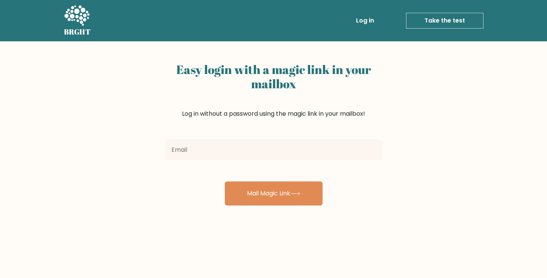
click at [245, 157] on input "email" at bounding box center [273, 150] width 217 height 21
type input "[EMAIL_ADDRESS][DOMAIN_NAME]"
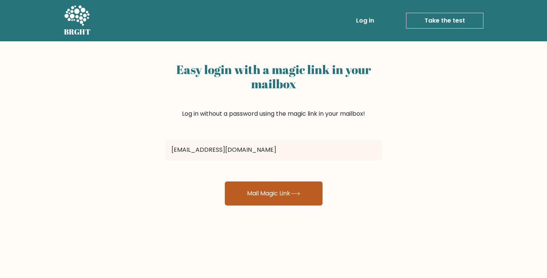
click at [263, 194] on button "Mail Magic Link" at bounding box center [274, 194] width 98 height 24
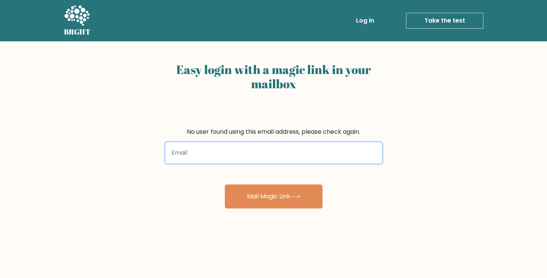
click at [220, 152] on input "email" at bounding box center [273, 153] width 217 height 21
type input "mail@erikhamre.dk"
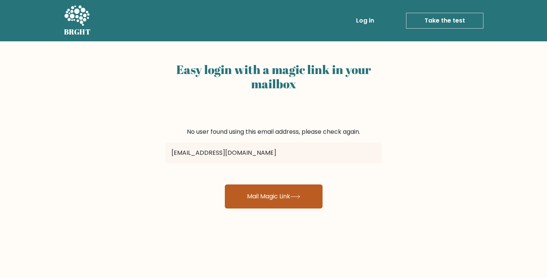
click at [252, 201] on button "Mail Magic Link" at bounding box center [274, 197] width 98 height 24
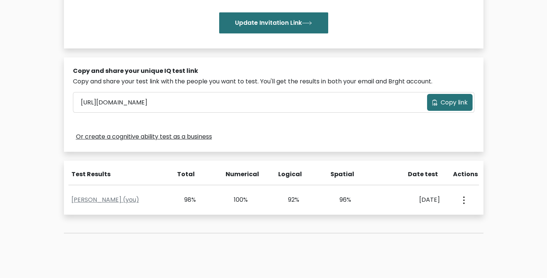
scroll to position [211, 0]
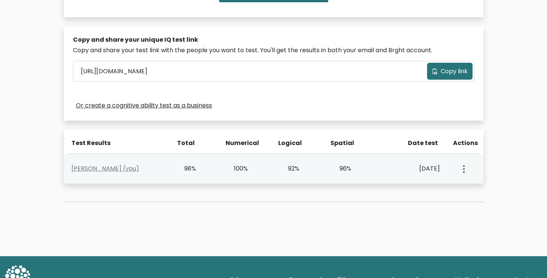
drag, startPoint x: 71, startPoint y: 142, endPoint x: 350, endPoint y: 171, distance: 280.5
click at [350, 171] on div "Test Results Total Numerical Logical Spatial Date test Actions Erik Hamre (you)…" at bounding box center [274, 157] width 420 height 54
copy div "Test Results Total Numerical Logical Spatial Date test Actions Erik Hamre (you)…"
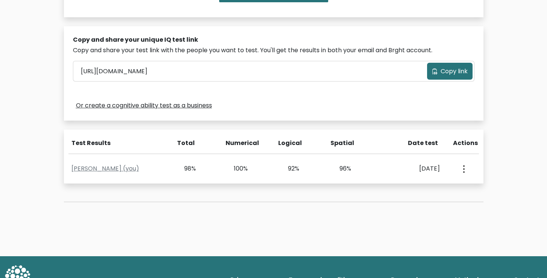
click at [364, 148] on div "Spatial" at bounding box center [352, 146] width 53 height 15
drag, startPoint x: 357, startPoint y: 169, endPoint x: 61, endPoint y: 144, distance: 297.0
click at [61, 144] on div "Test the IQ of other people 40 questions 30 minutes English Create your unique …" at bounding box center [273, 29] width 429 height 381
copy div "Test Results Total Numerical Logical Spatial Date test Actions Erik Hamre (you)…"
